Goal: Task Accomplishment & Management: Manage account settings

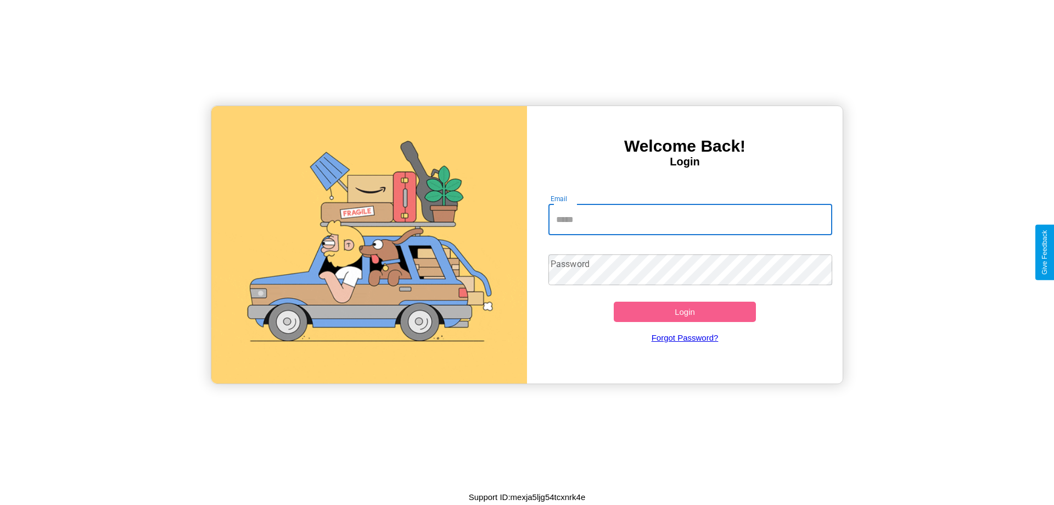
click at [690, 219] on input "Email" at bounding box center [691, 219] width 284 height 31
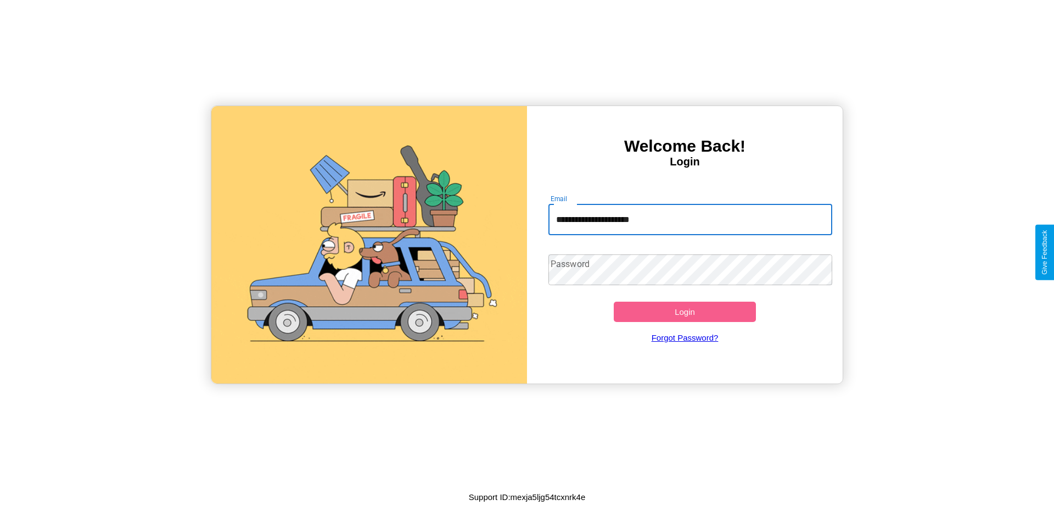
type input "**********"
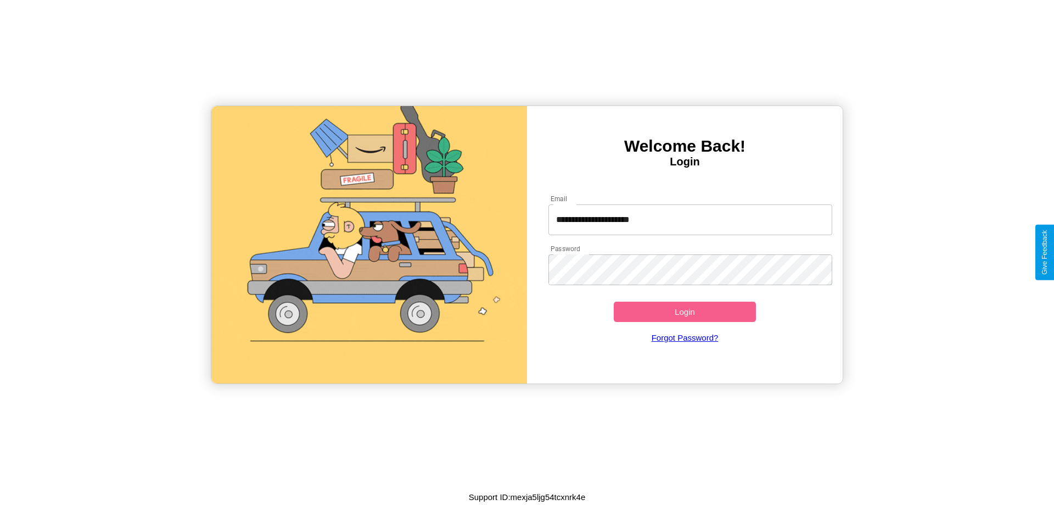
click at [685, 311] on button "Login" at bounding box center [685, 311] width 142 height 20
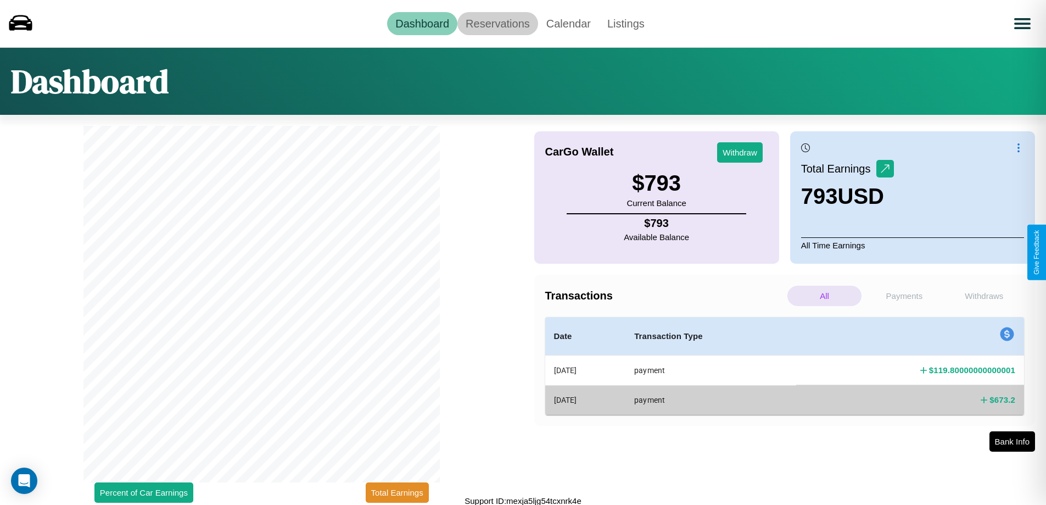
click at [498, 23] on link "Reservations" at bounding box center [497, 23] width 81 height 23
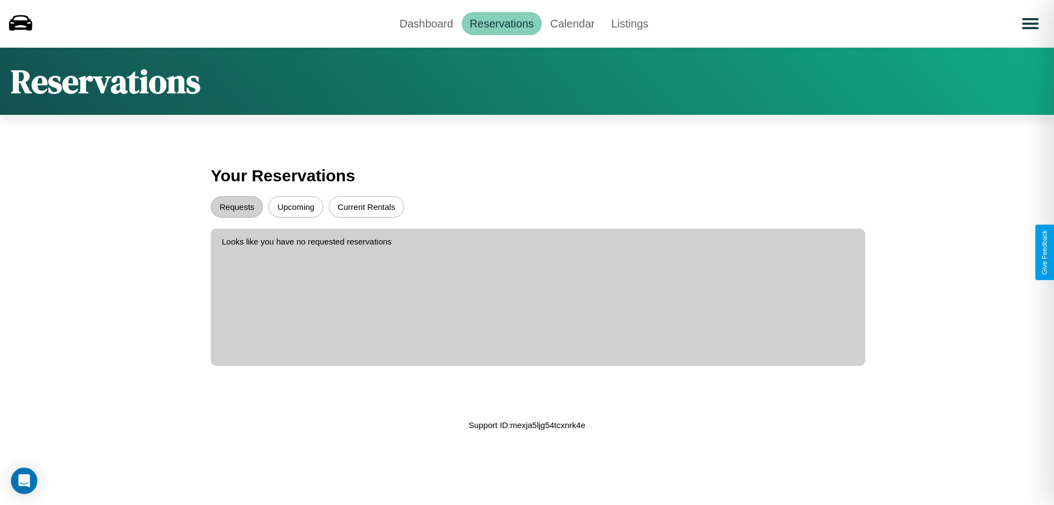
click at [296, 206] on button "Upcoming" at bounding box center [296, 206] width 55 height 21
click at [237, 206] on button "Requests" at bounding box center [237, 206] width 52 height 21
